Goal: Navigation & Orientation: Understand site structure

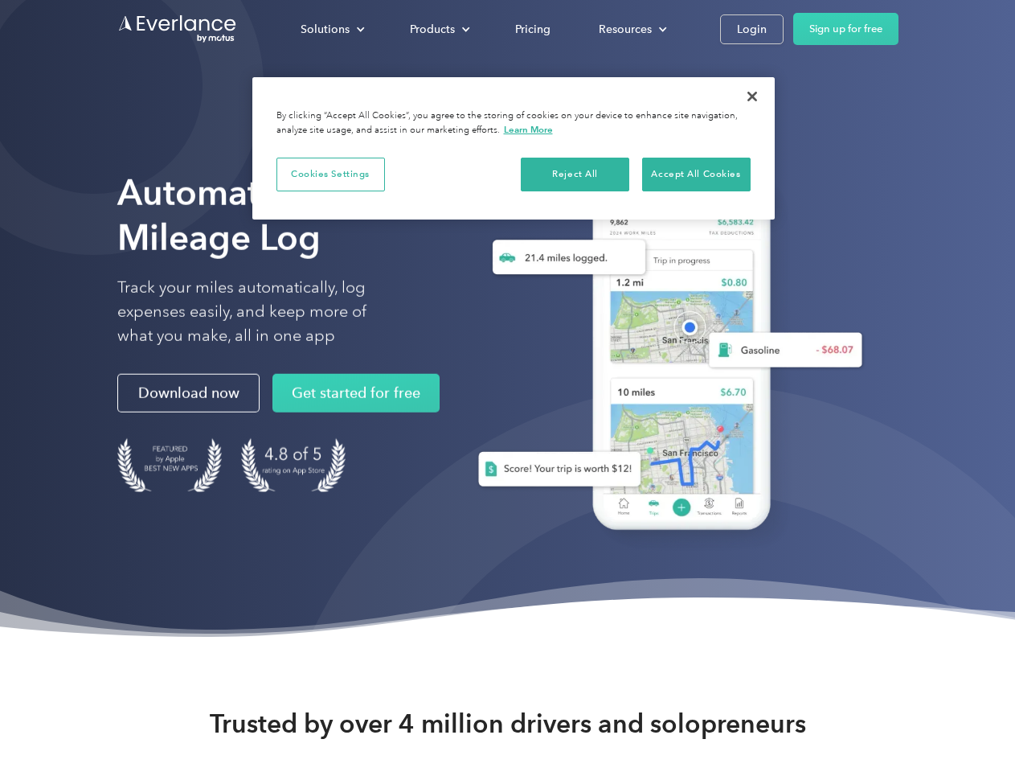
click at [332, 29] on div "Solutions" at bounding box center [325, 29] width 49 height 20
click at [438, 29] on div "Products" at bounding box center [432, 29] width 45 height 20
click at [631, 29] on div "Resources" at bounding box center [625, 29] width 53 height 20
click at [330, 174] on button "Cookies Settings" at bounding box center [331, 175] width 109 height 34
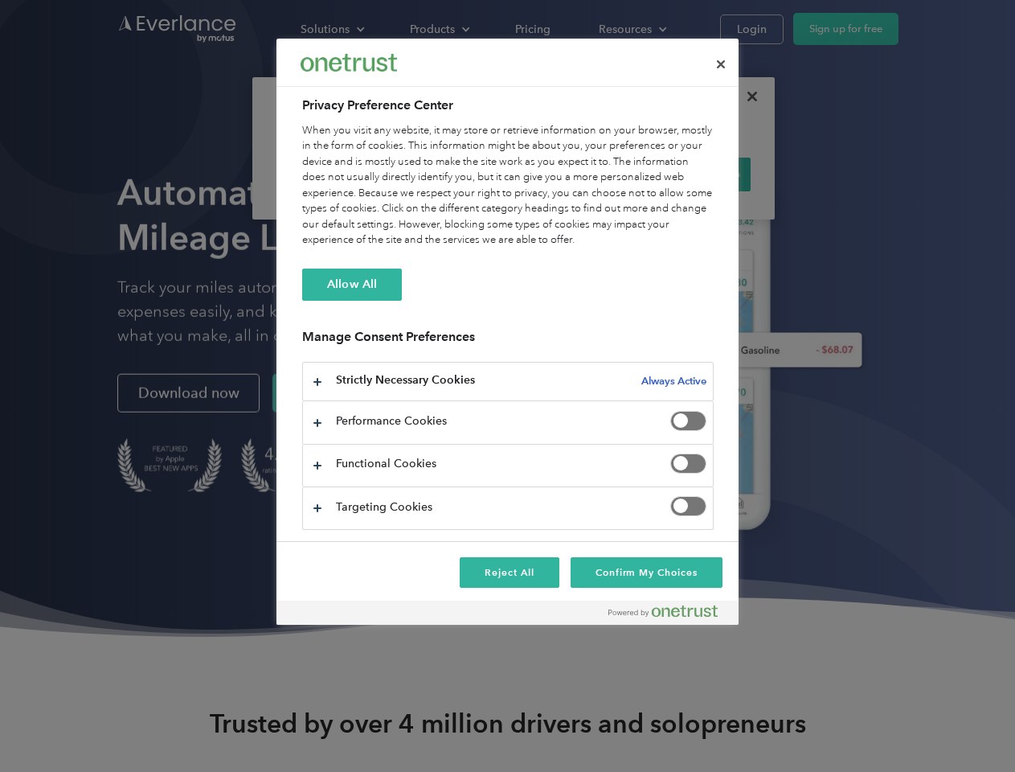
click at [576, 174] on div "When you visit any website, it may store or retrieve information on your browse…" at bounding box center [508, 185] width 412 height 125
click at [696, 174] on div "When you visit any website, it may store or retrieve information on your browse…" at bounding box center [508, 185] width 412 height 125
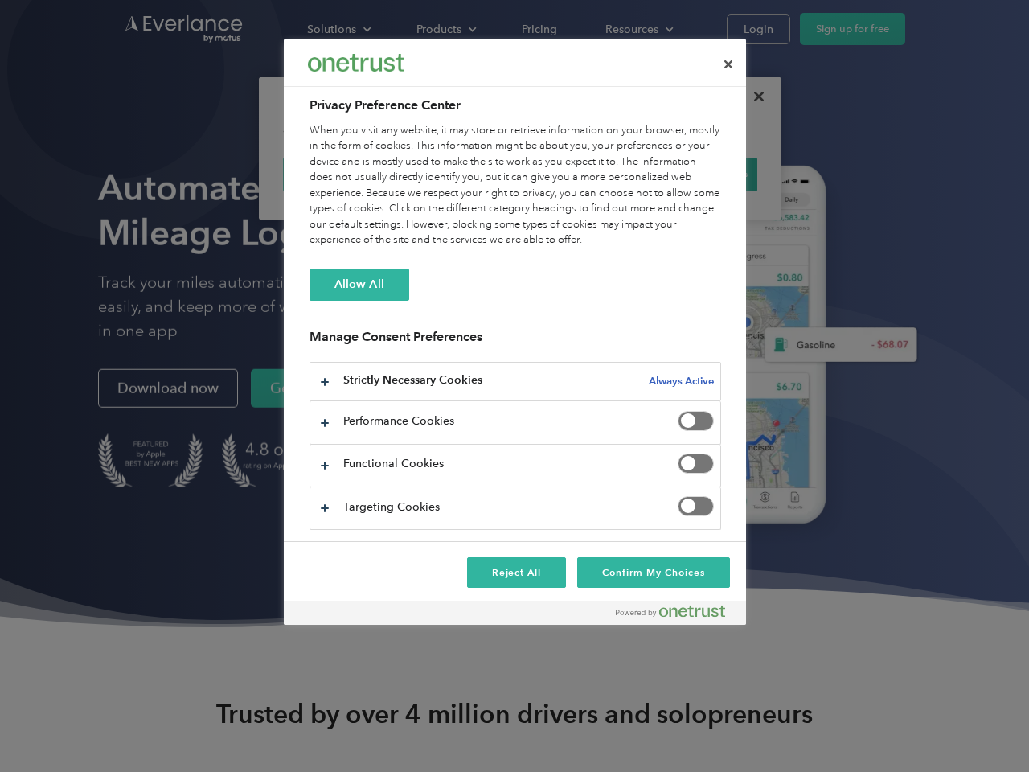
click at [752, 96] on div at bounding box center [514, 386] width 1029 height 772
